Goal: Task Accomplishment & Management: Use online tool/utility

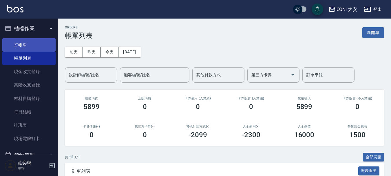
click at [32, 44] on link "打帳單" at bounding box center [28, 44] width 53 height 13
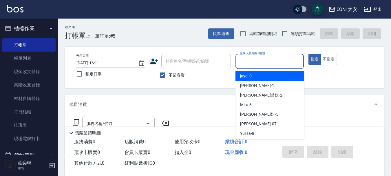
click at [266, 63] on input "服務人員姓名/編號" at bounding box center [269, 61] width 63 height 10
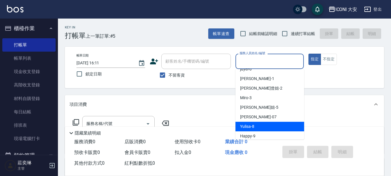
scroll to position [11, 0]
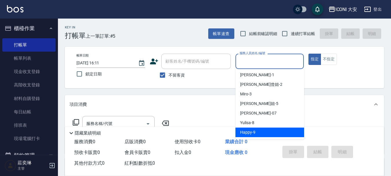
click at [254, 132] on span "Happy -9" at bounding box center [247, 132] width 15 height 6
type input "Happy-9"
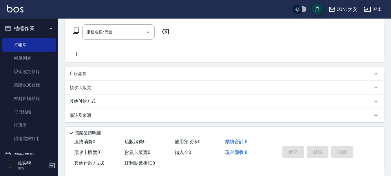
scroll to position [93, 0]
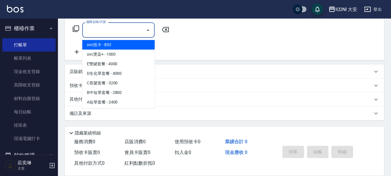
click at [124, 33] on input "服務名稱/代號" at bounding box center [114, 30] width 58 height 10
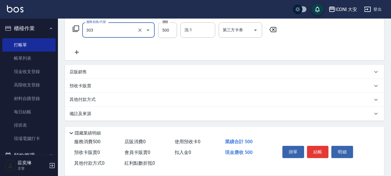
type input "洗+剪優惠(303)"
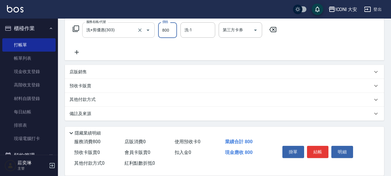
type input "800"
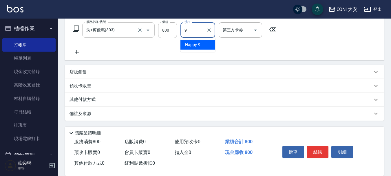
type input "Happy-9"
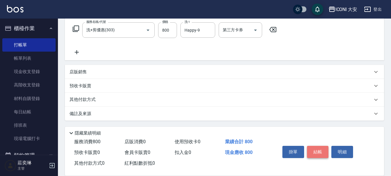
click at [318, 150] on button "結帳" at bounding box center [318, 152] width 22 height 12
